Goal: Use online tool/utility: Utilize a website feature to perform a specific function

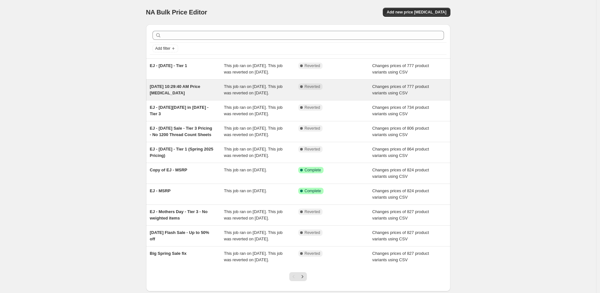
click at [205, 96] on div "Aug 7, 2025, 10:29:40 AM Price change job" at bounding box center [187, 89] width 74 height 13
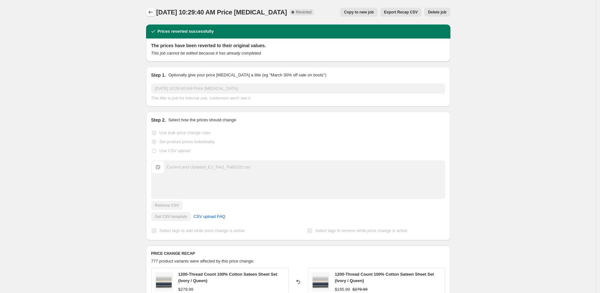
click at [150, 12] on icon "Price change jobs" at bounding box center [150, 12] width 6 height 6
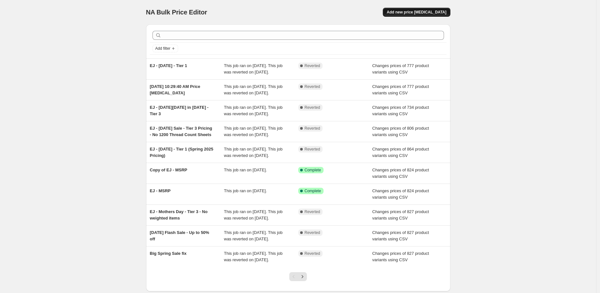
click at [440, 13] on span "Add new price change job" at bounding box center [417, 12] width 60 height 5
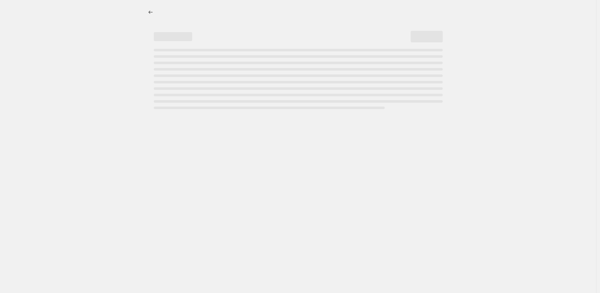
select select "percentage"
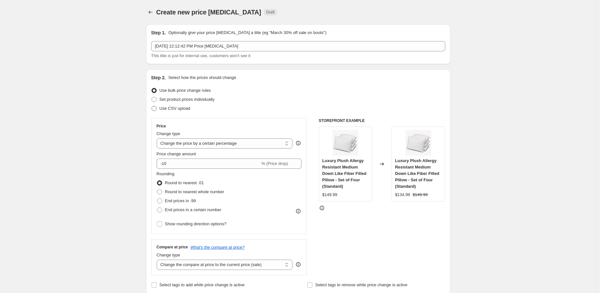
click at [182, 109] on span "Use CSV upload" at bounding box center [175, 108] width 31 height 5
click at [152, 106] on input "Use CSV upload" at bounding box center [152, 106] width 0 height 0
radio input "true"
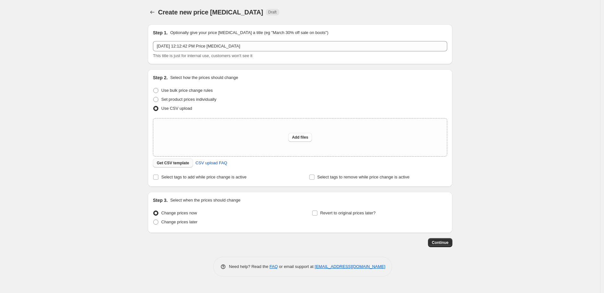
click at [176, 162] on span "Get CSV template" at bounding box center [173, 162] width 32 height 5
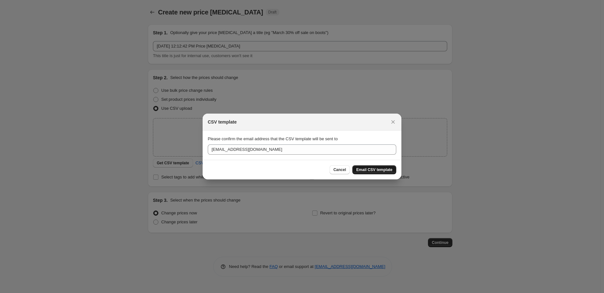
click at [362, 168] on span "Email CSV template" at bounding box center [374, 169] width 36 height 5
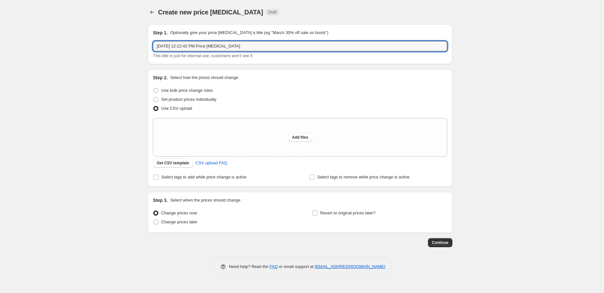
drag, startPoint x: 262, startPoint y: 44, endPoint x: 137, endPoint y: 45, distance: 124.7
click at [137, 45] on div "Create new price change job. This page is ready Create new price change job Dra…" at bounding box center [300, 146] width 600 height 293
type input "Fall Sale"
click at [306, 136] on span "Add files" at bounding box center [300, 137] width 16 height 5
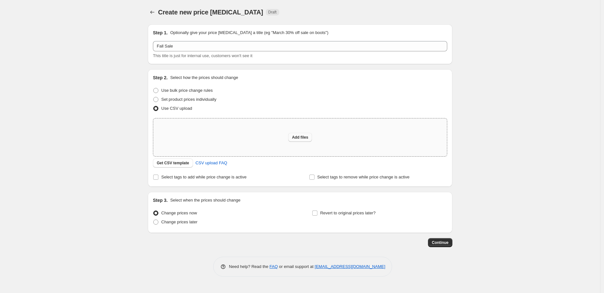
type input "C:\fakepath\Current and Updated_EJ_Tier2_Fall2025.csv"
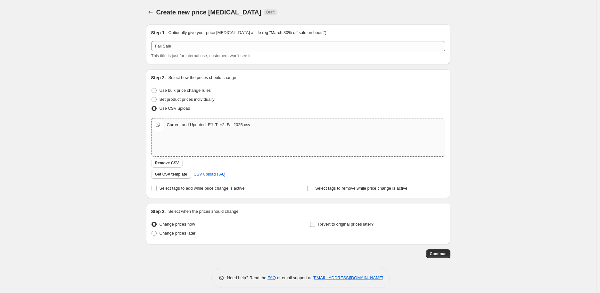
click at [315, 224] on input "Revert to original prices later?" at bounding box center [312, 224] width 5 height 5
checkbox input "true"
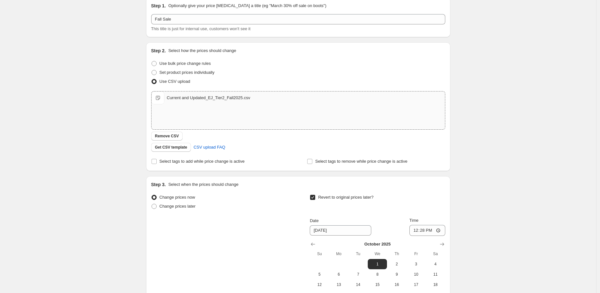
scroll to position [107, 0]
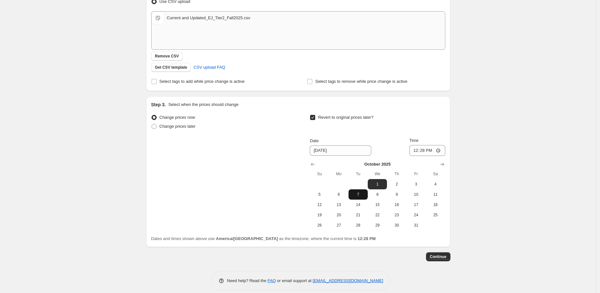
click at [360, 194] on span "7" at bounding box center [358, 194] width 14 height 5
type input "10/7/2025"
click at [419, 150] on input "12:28" at bounding box center [428, 150] width 36 height 11
click at [425, 152] on input "13:28" at bounding box center [428, 150] width 36 height 11
type input "01:00"
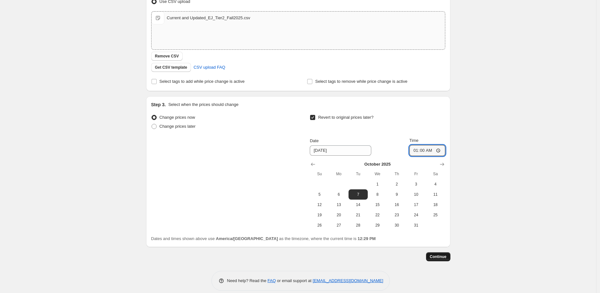
click at [438, 255] on span "Continue" at bounding box center [438, 256] width 17 height 5
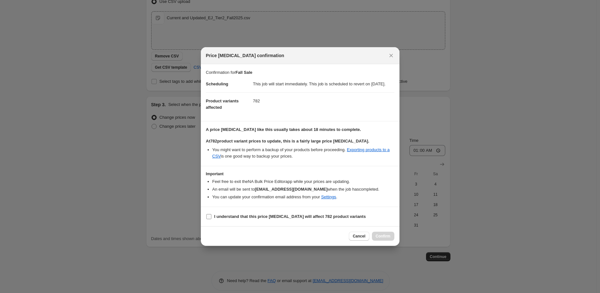
click at [209, 219] on input "I understand that this price change job will affect 782 product variants" at bounding box center [208, 216] width 5 height 5
checkbox input "true"
click at [384, 237] on span "Confirm" at bounding box center [383, 235] width 15 height 5
